Goal: Find specific page/section: Find specific page/section

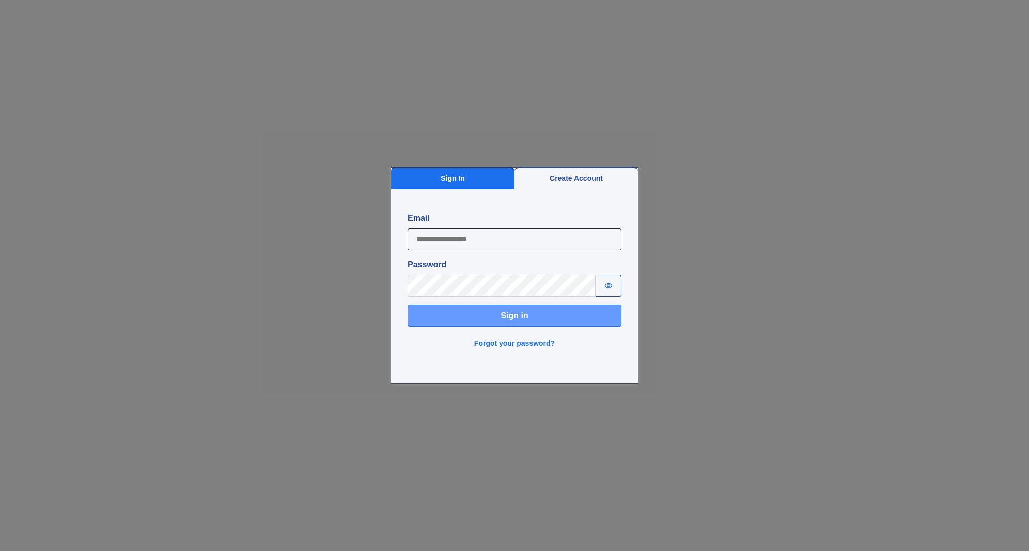
type input "**********"
click at [519, 321] on button "Sign in" at bounding box center [515, 316] width 214 height 22
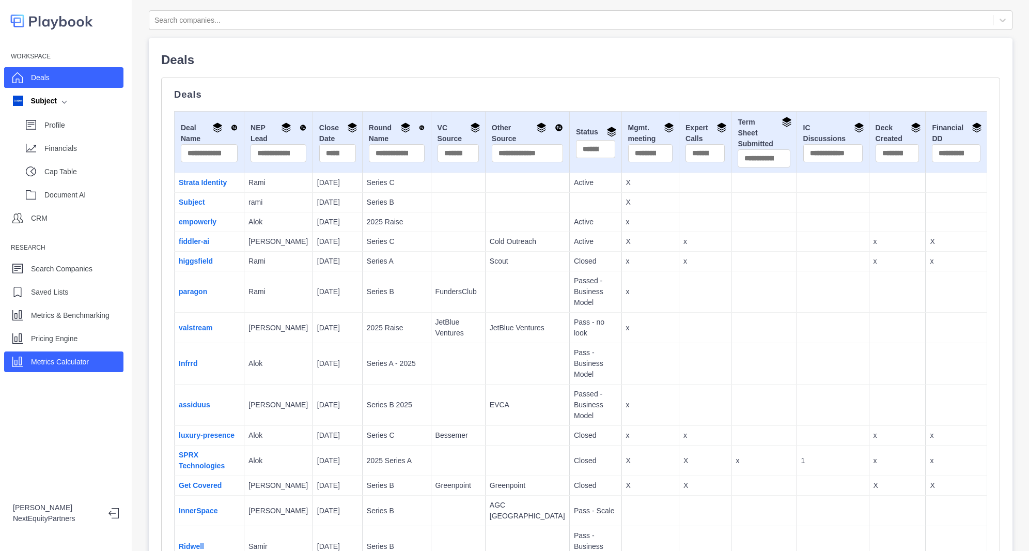
click at [73, 355] on div "Metrics Calculator" at bounding box center [60, 361] width 58 height 15
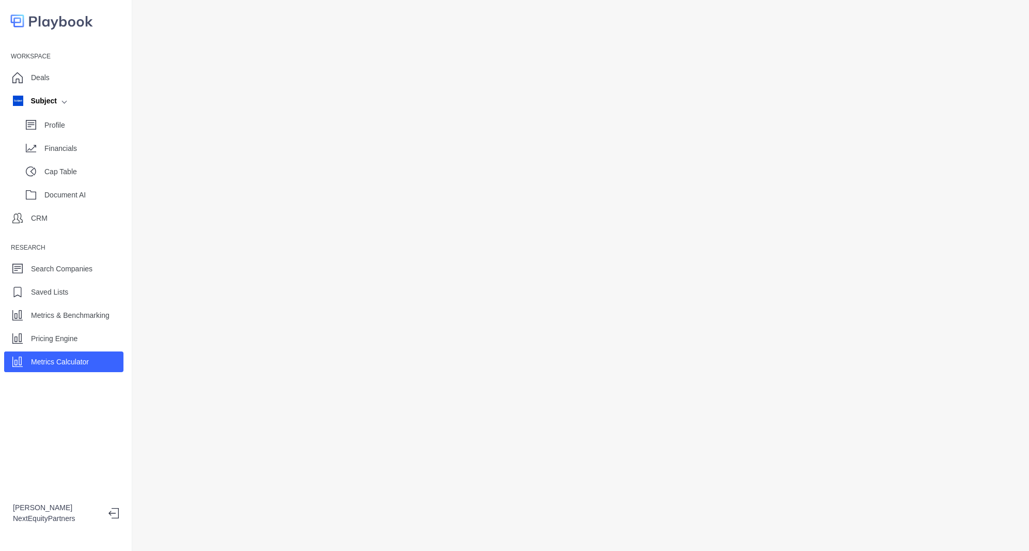
click at [83, 384] on div "Workspace Deals Subject Profile Financials Cap Table Document AI CRM Research S…" at bounding box center [66, 275] width 132 height 551
click at [83, 362] on p "Metrics Calculator" at bounding box center [60, 361] width 58 height 11
click at [75, 82] on div "Deals" at bounding box center [63, 77] width 119 height 21
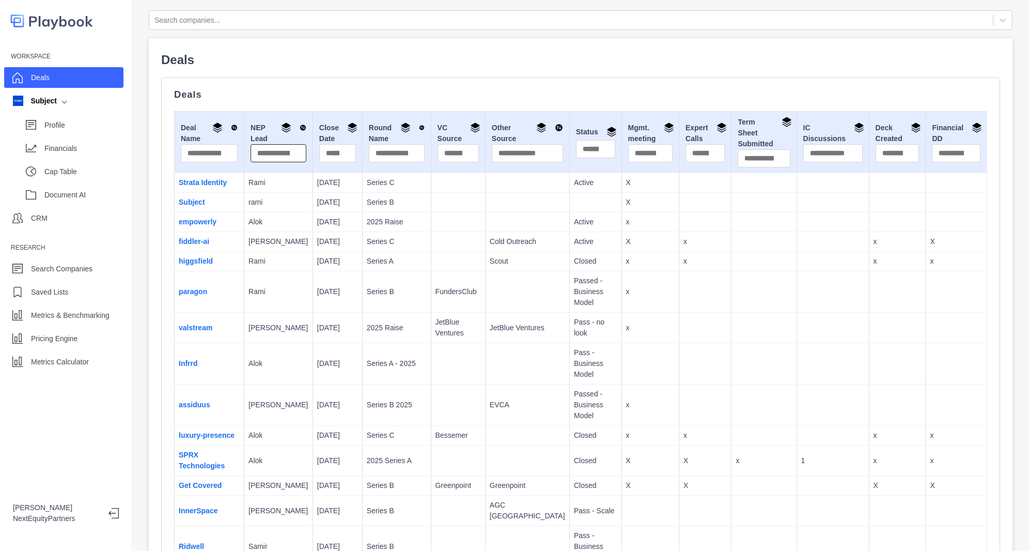
click at [256, 160] on input "text" at bounding box center [278, 153] width 56 height 18
type input "******"
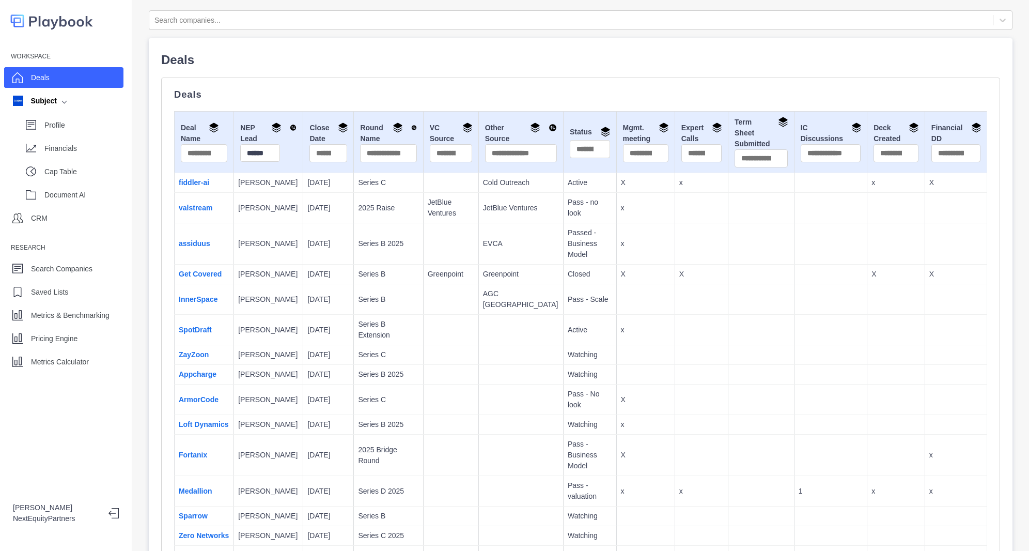
click at [310, 225] on td "[DATE]" at bounding box center [328, 243] width 51 height 41
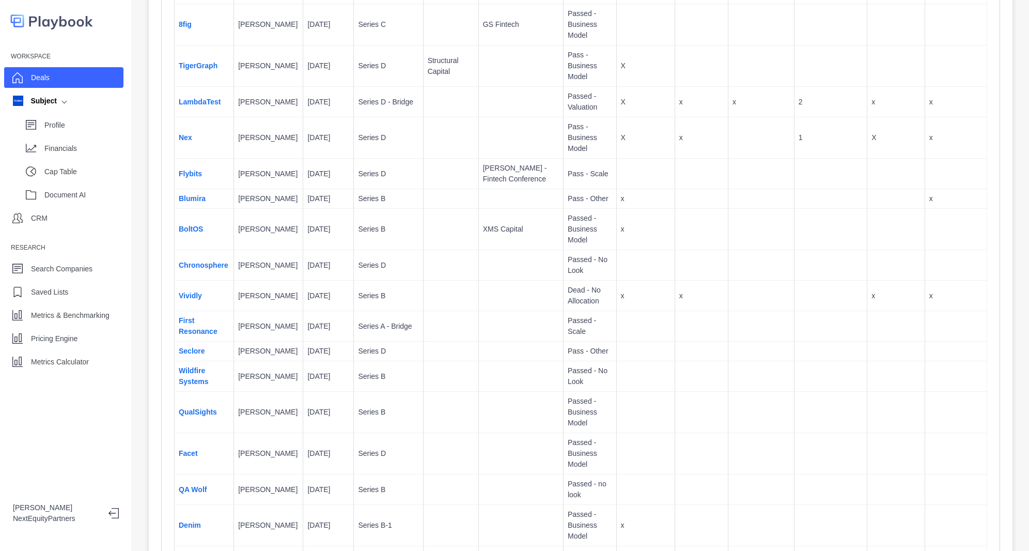
scroll to position [907, 0]
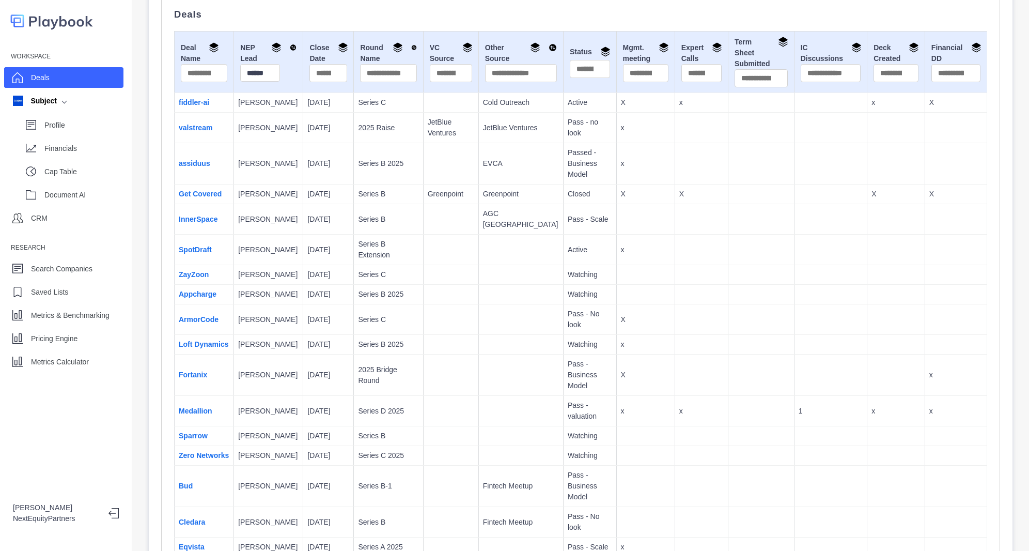
scroll to position [0, 0]
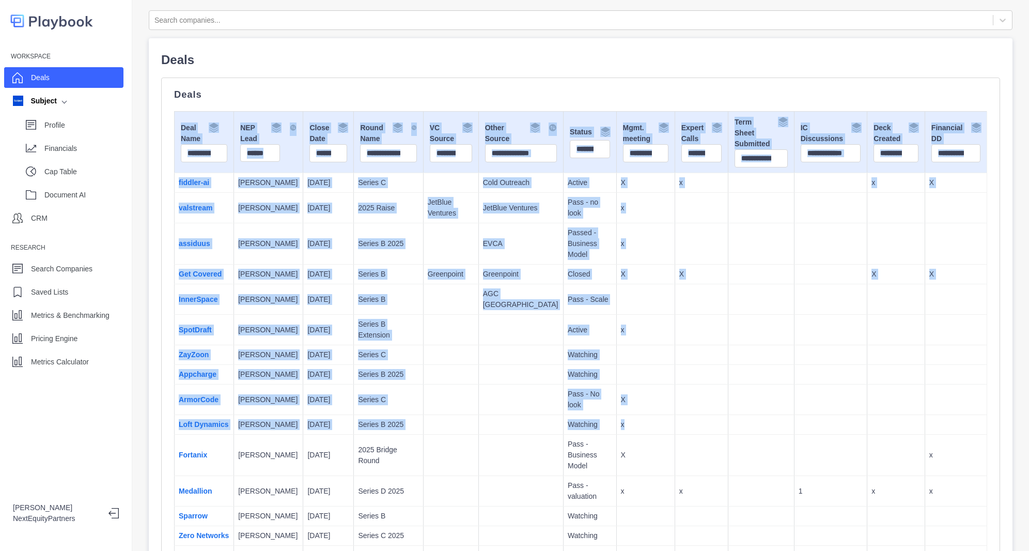
drag, startPoint x: 160, startPoint y: 177, endPoint x: 753, endPoint y: 395, distance: 631.7
click at [753, 415] on td at bounding box center [761, 425] width 66 height 20
